Goal: Information Seeking & Learning: Learn about a topic

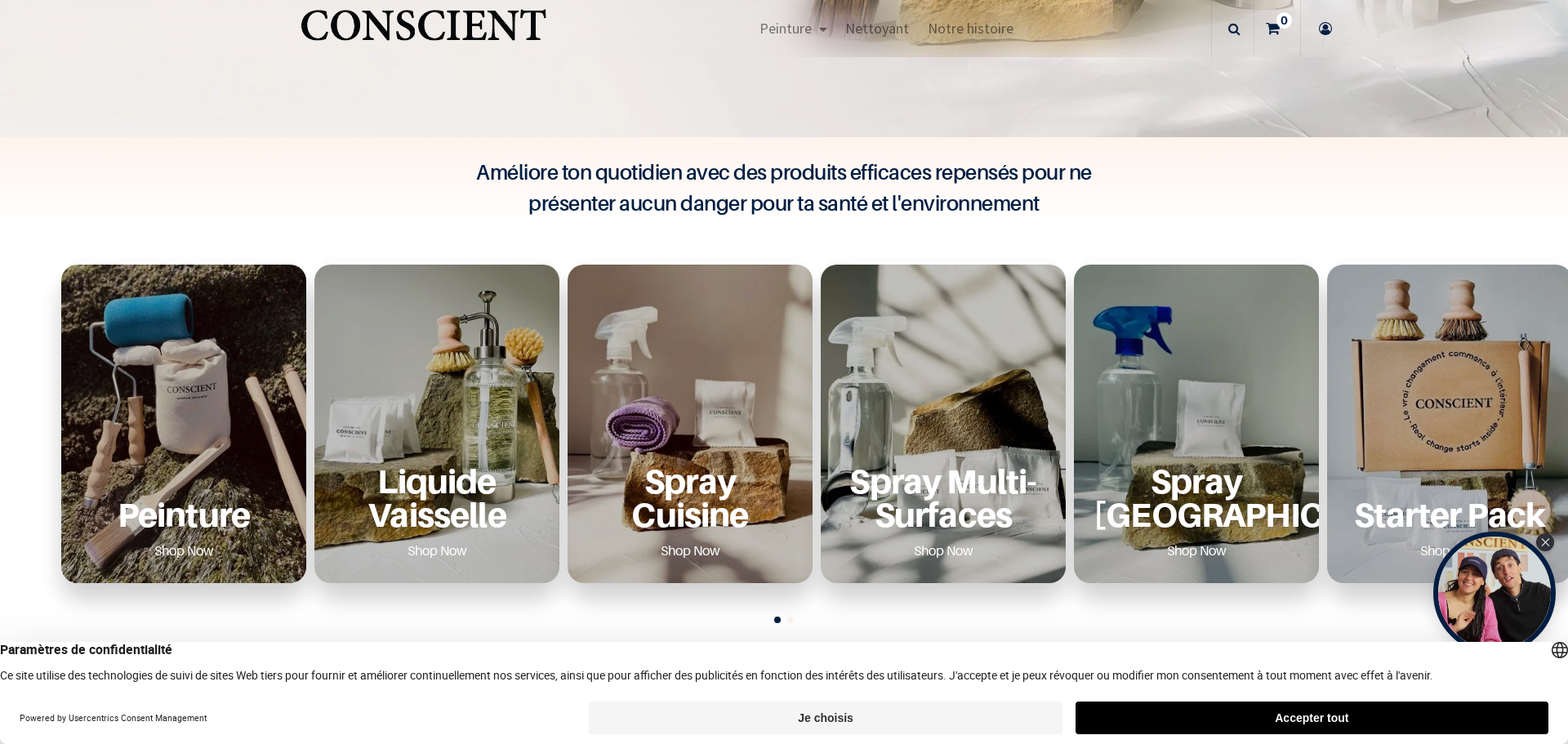
scroll to position [653, 0]
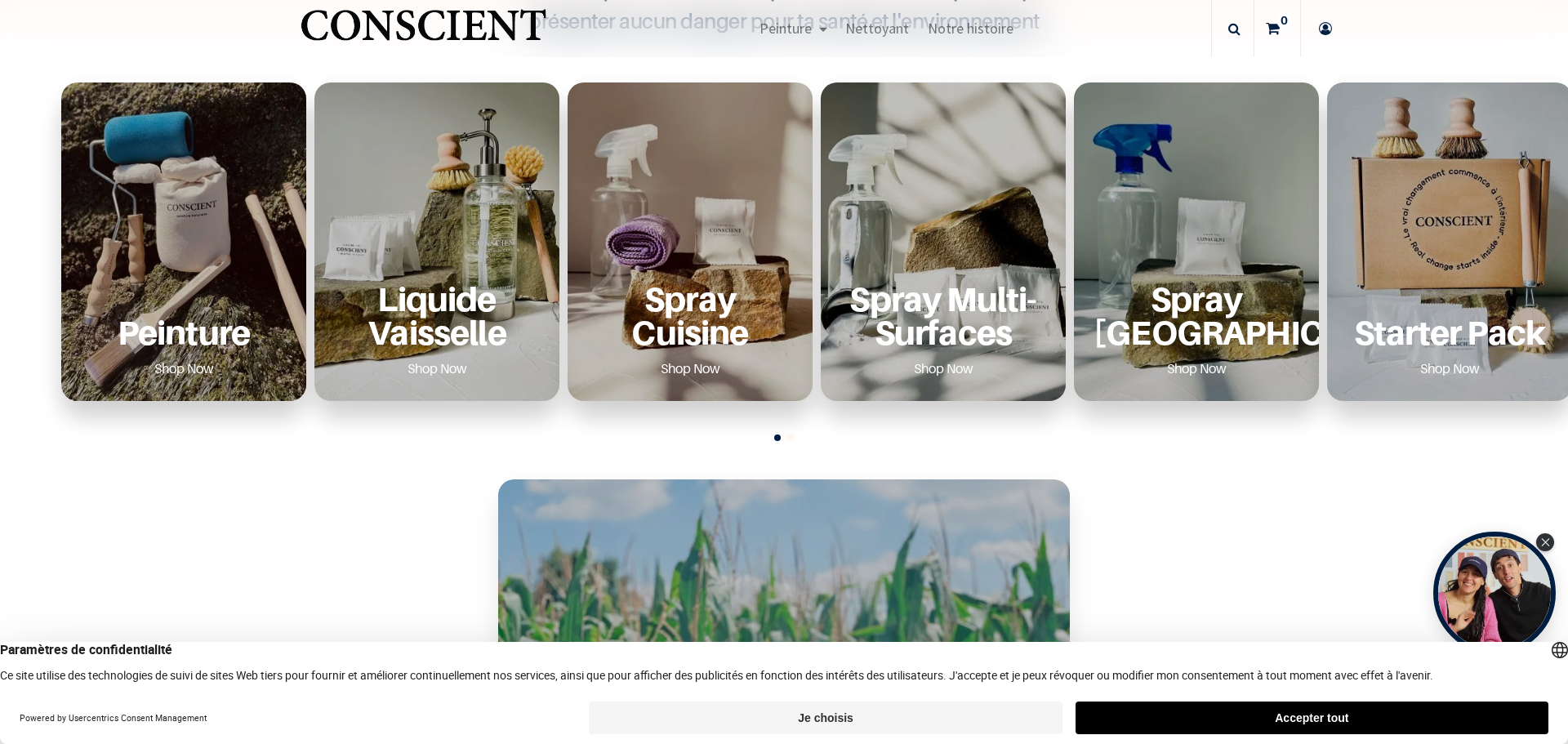
click at [237, 246] on div "Peinture Shop Now" at bounding box center [183, 241] width 245 height 318
click at [189, 365] on link "Shop Now" at bounding box center [184, 368] width 99 height 26
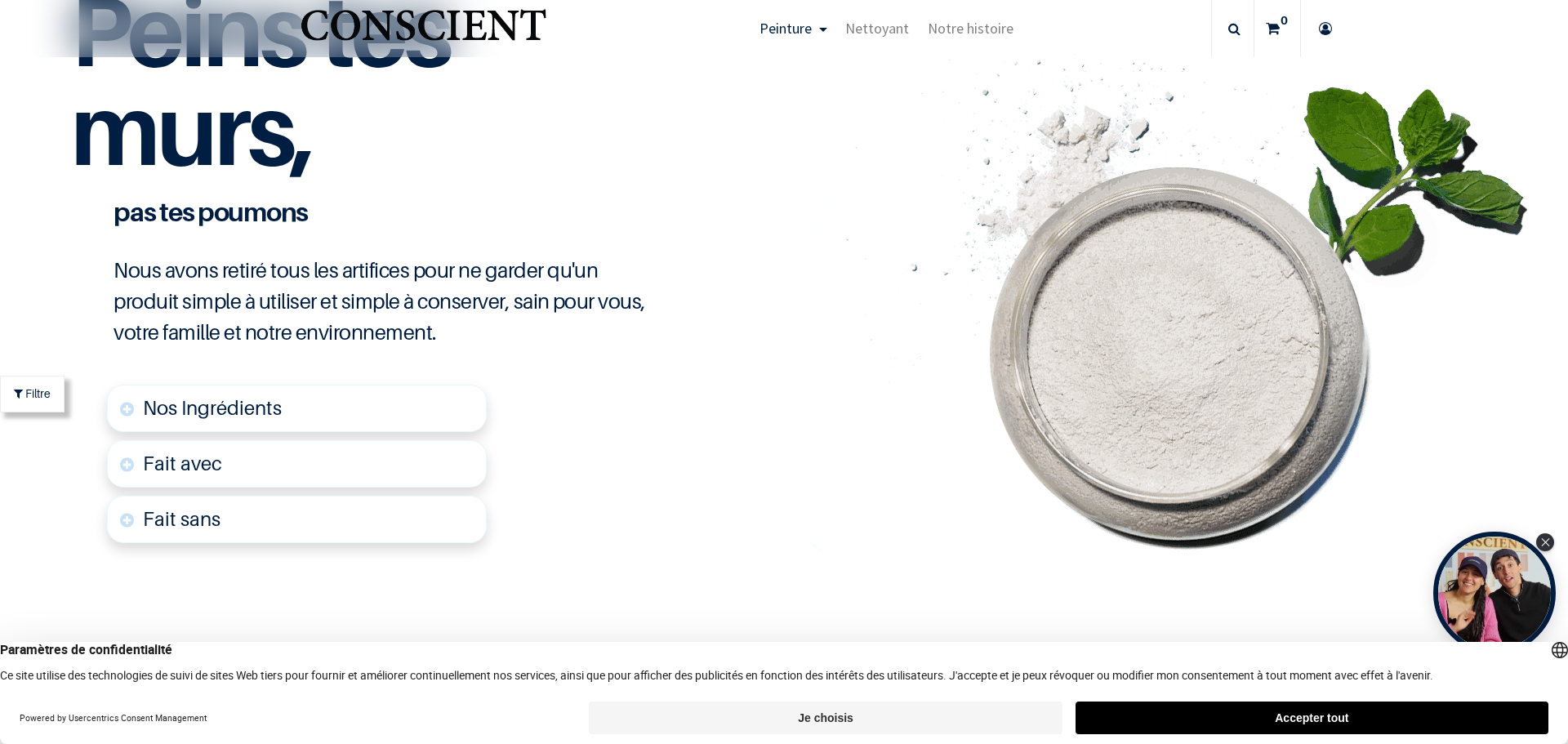
scroll to position [4083, 0]
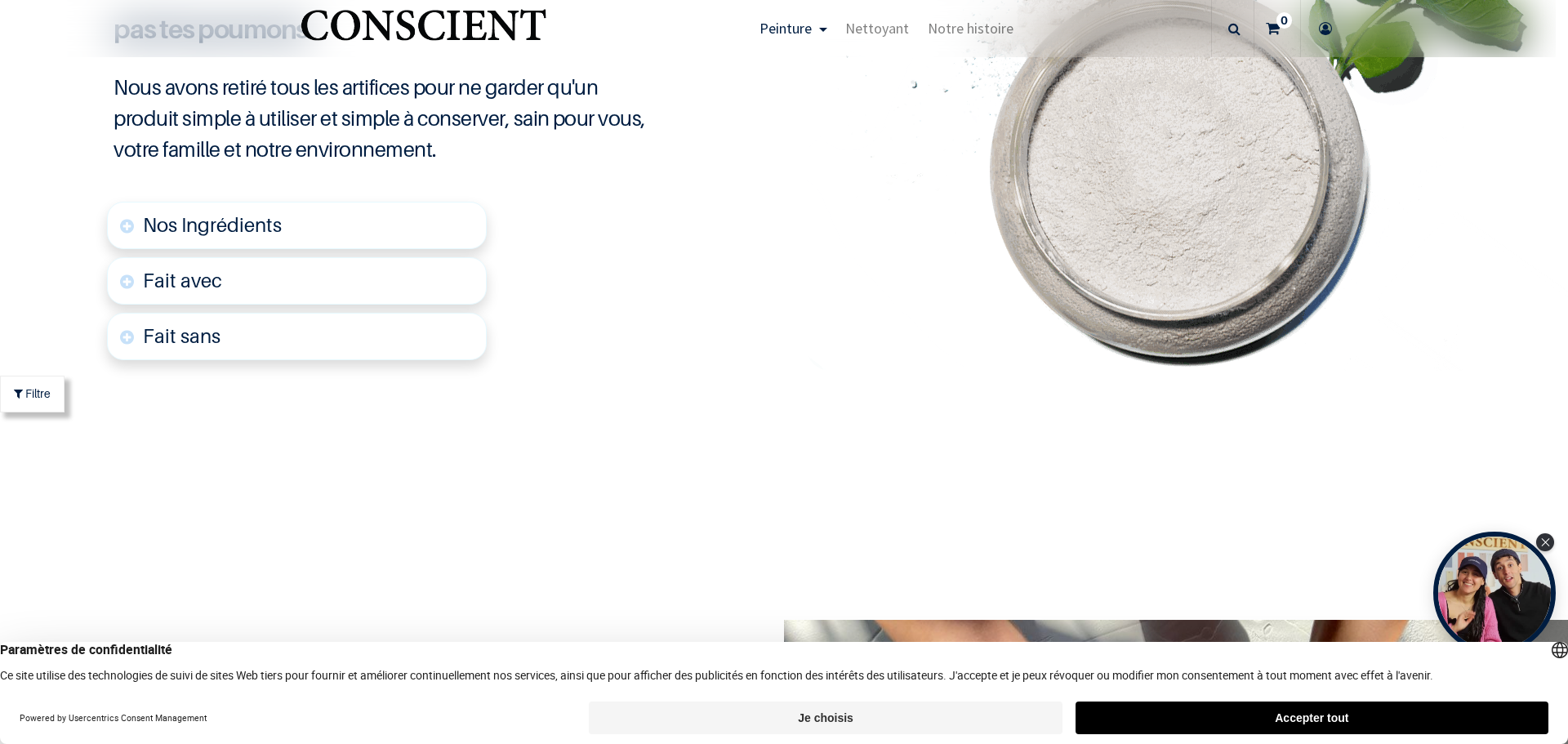
click at [131, 227] on link "Nos Ingrédients" at bounding box center [297, 225] width 380 height 48
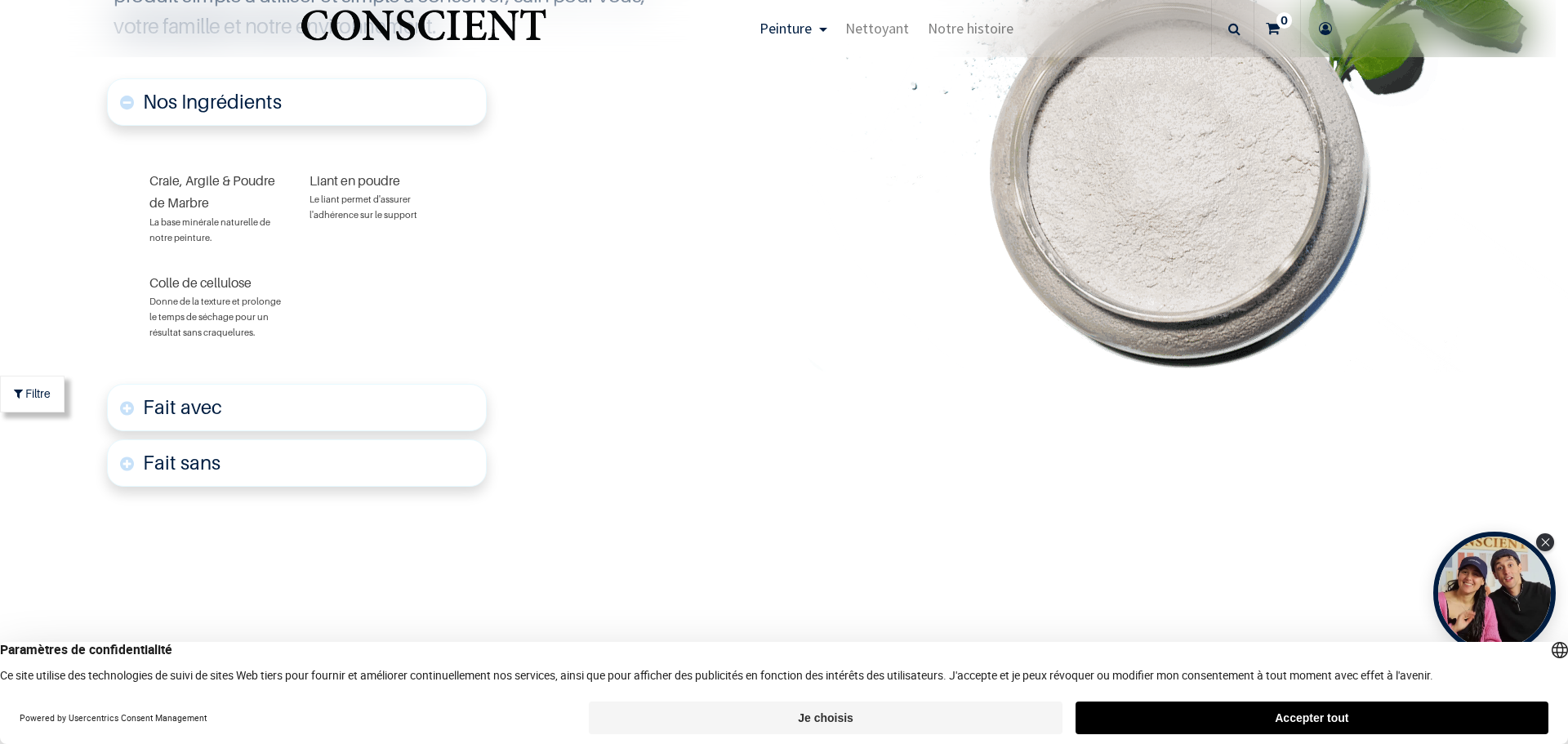
scroll to position [4208, 0]
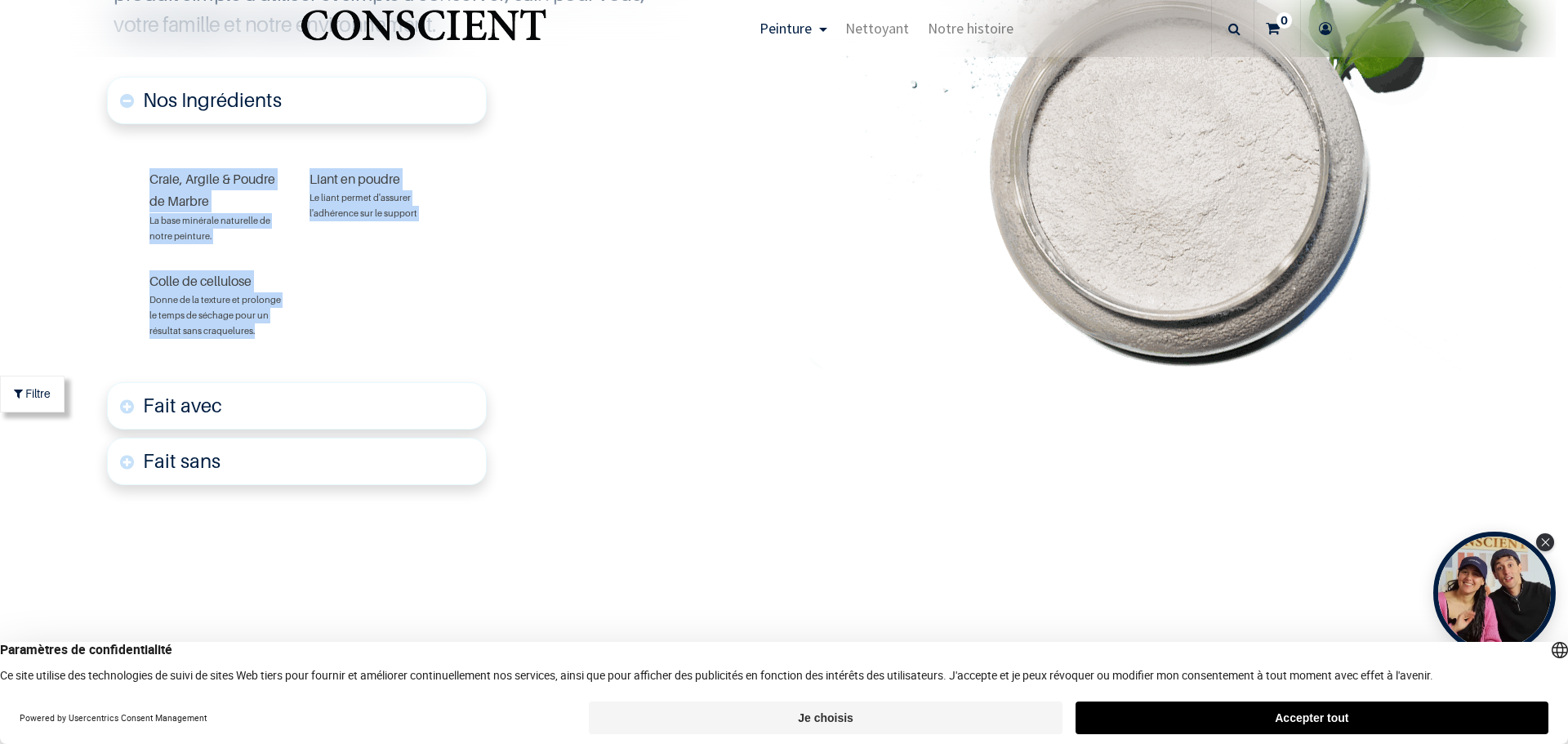
drag, startPoint x: 278, startPoint y: 331, endPoint x: 133, endPoint y: 182, distance: 207.9
click at [133, 182] on div "Craie, Argile & Poudre de Marbre La base minérale naturelle de notre peinture. …" at bounding box center [297, 254] width 380 height 249
click at [176, 408] on font "Fait avec" at bounding box center [183, 404] width 80 height 23
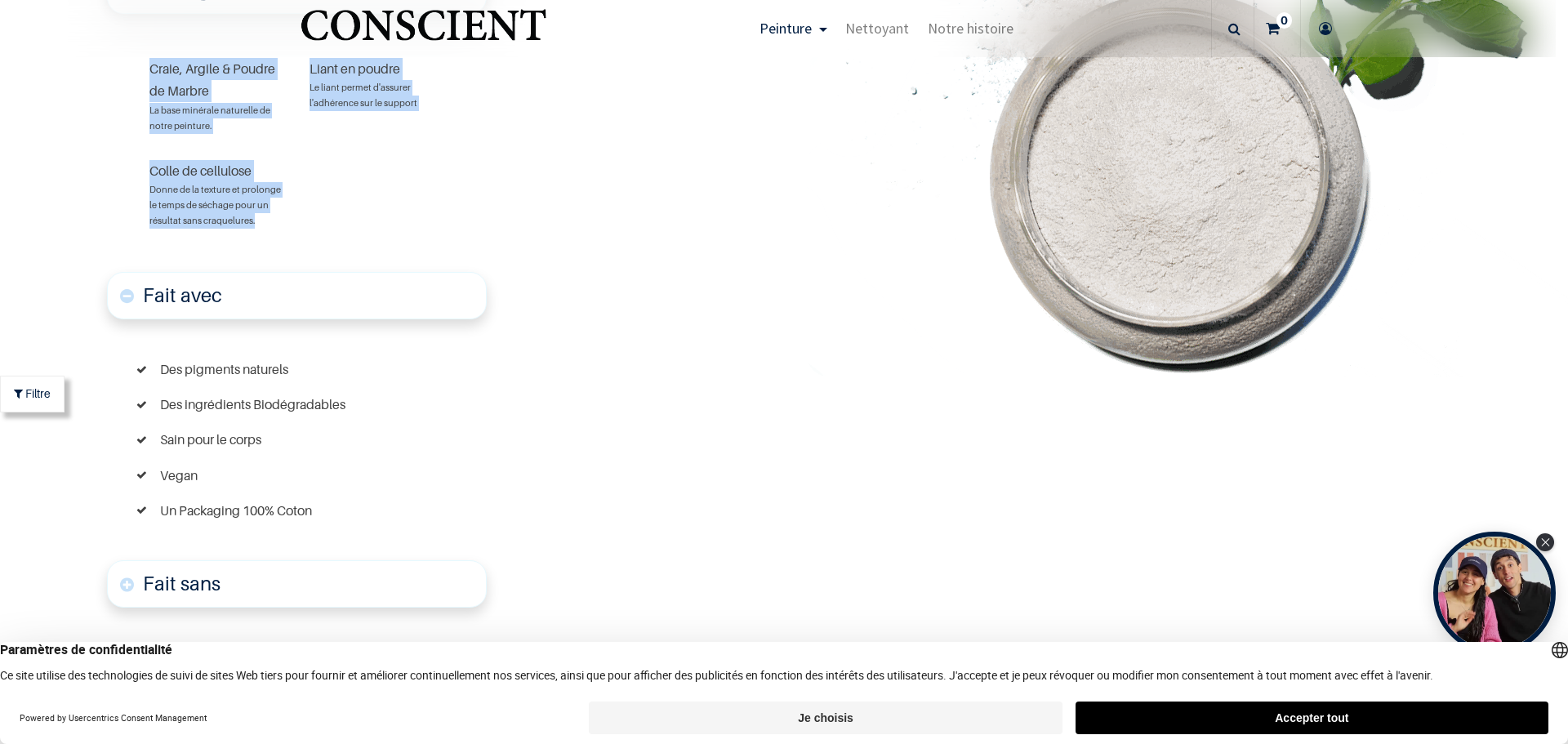
scroll to position [4325, 0]
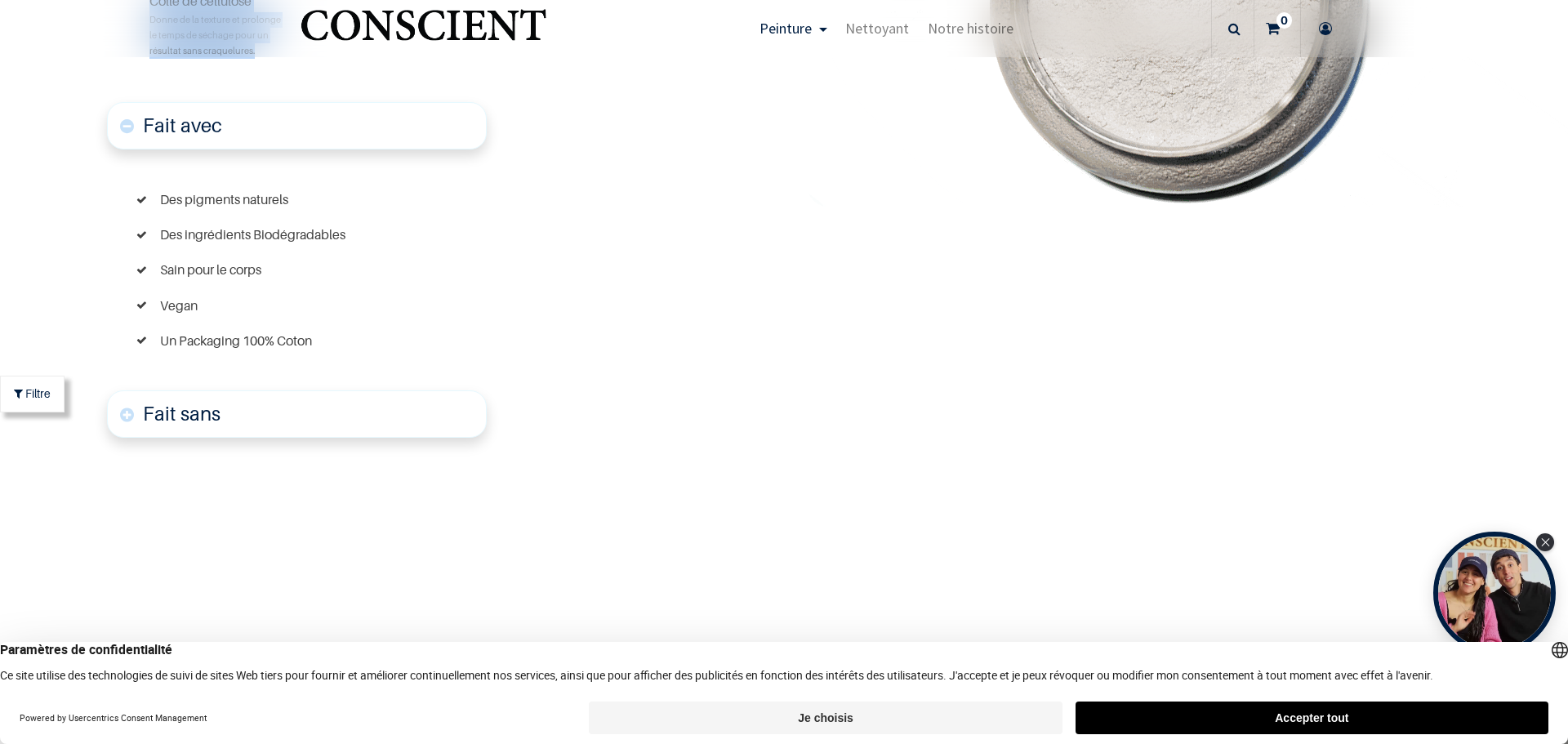
click at [180, 417] on font "Fait sans" at bounding box center [182, 413] width 78 height 23
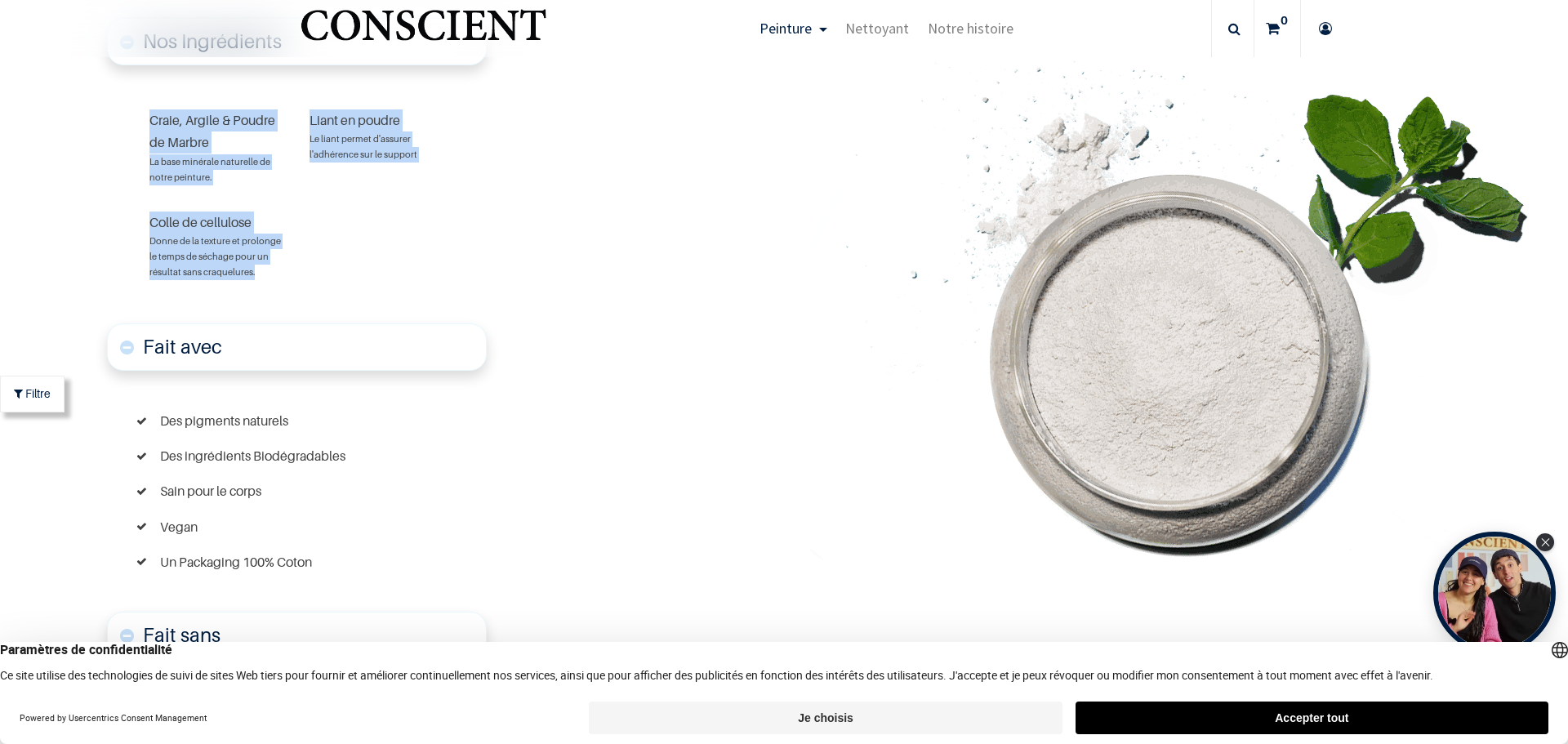
scroll to position [4176, 0]
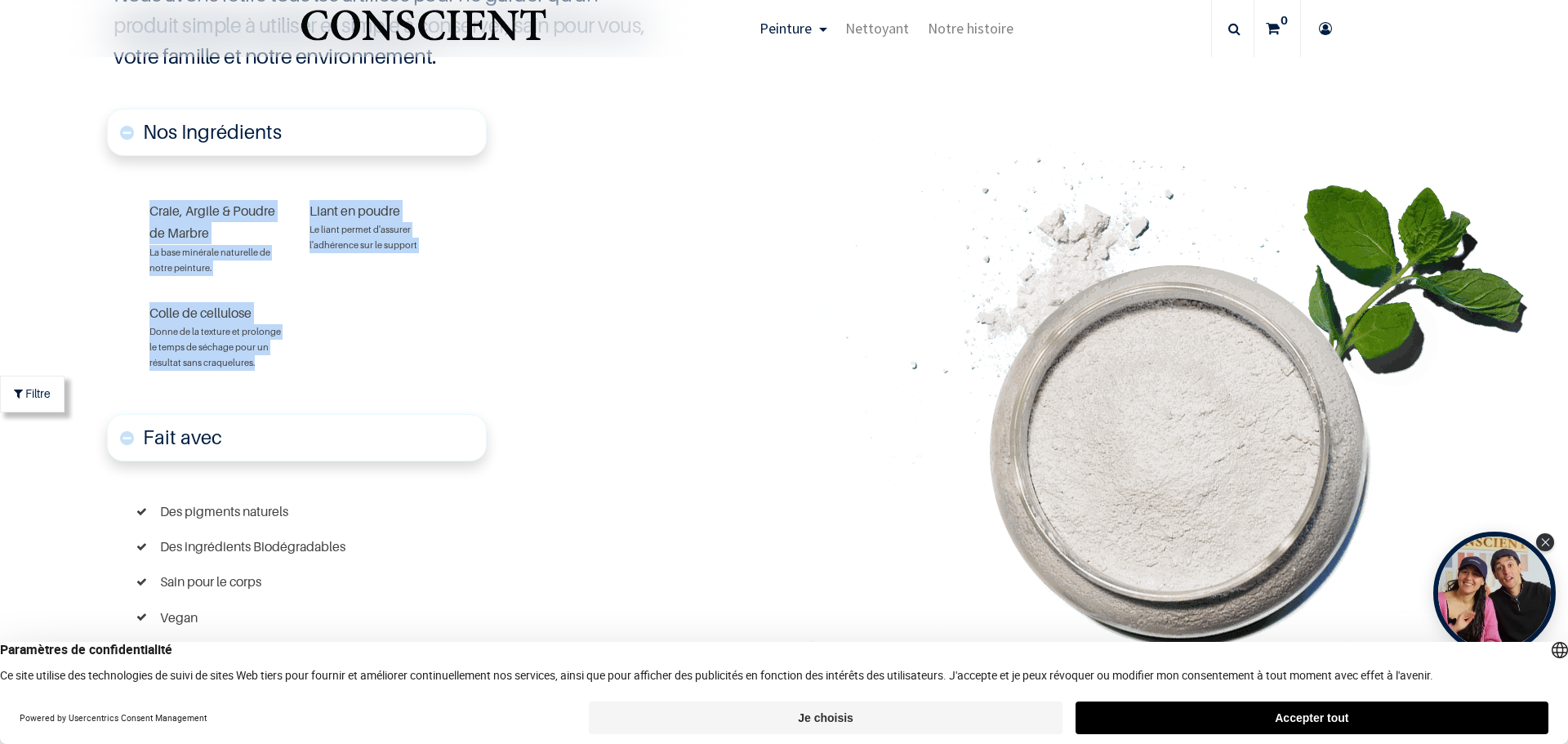
drag, startPoint x: 231, startPoint y: 541, endPoint x: 142, endPoint y: 208, distance: 344.7
click at [142, 208] on div "Nos Ingrédients Craie, Argile & Poudre de Marbre La base minérale naturelle de …" at bounding box center [297, 562] width 380 height 913
copy div "Craie, Argile & Poudre de Marbre La base minérale naturelle de notre peinture. …"
